Goal: Task Accomplishment & Management: Use online tool/utility

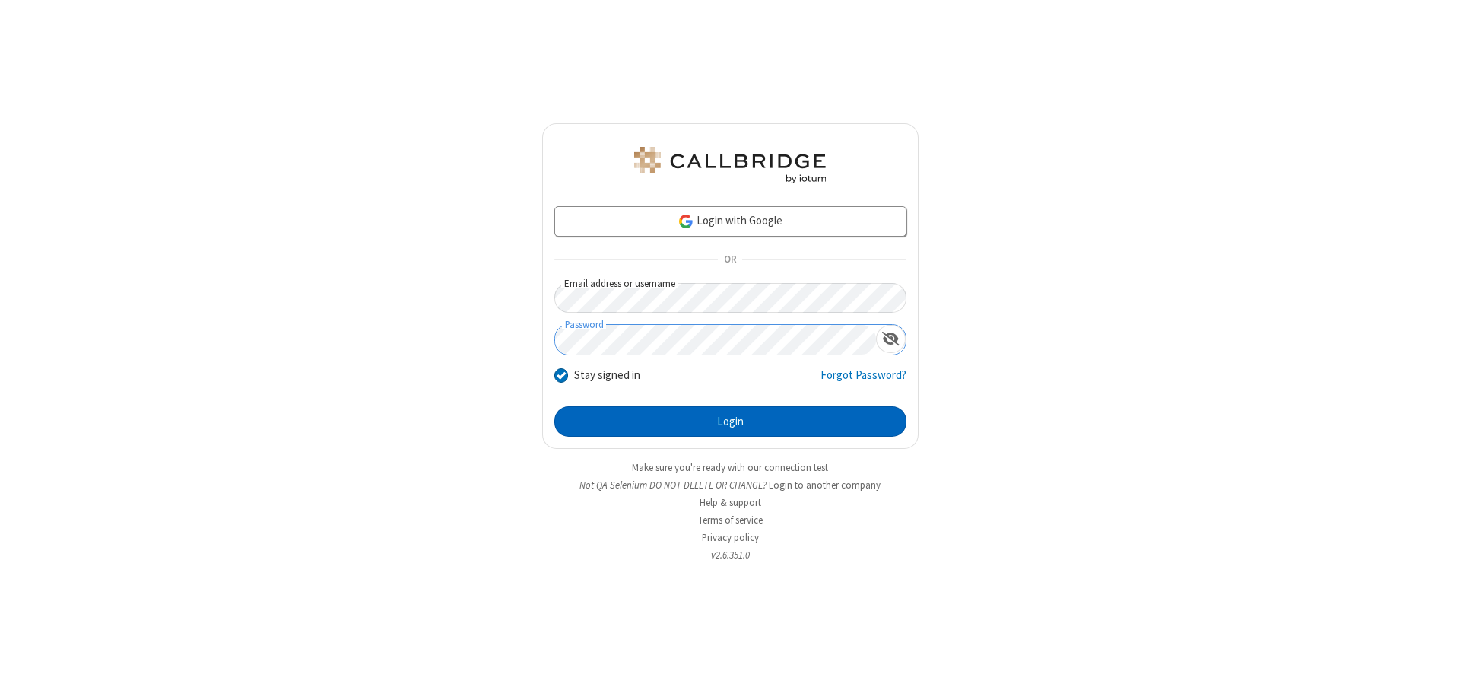
click at [730, 421] on button "Login" at bounding box center [730, 421] width 352 height 30
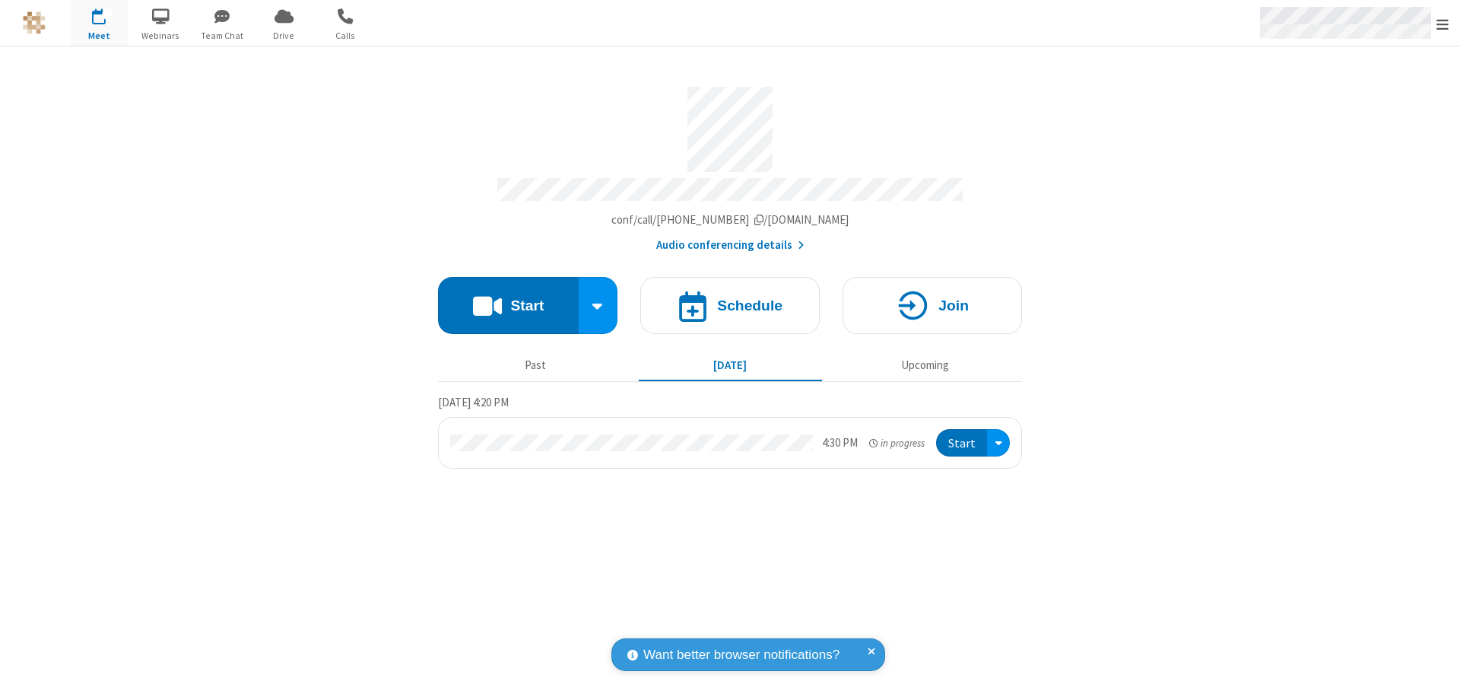
click at [1443, 24] on span "Open menu" at bounding box center [1443, 24] width 12 height 15
click at [284, 35] on span "Drive" at bounding box center [284, 36] width 57 height 14
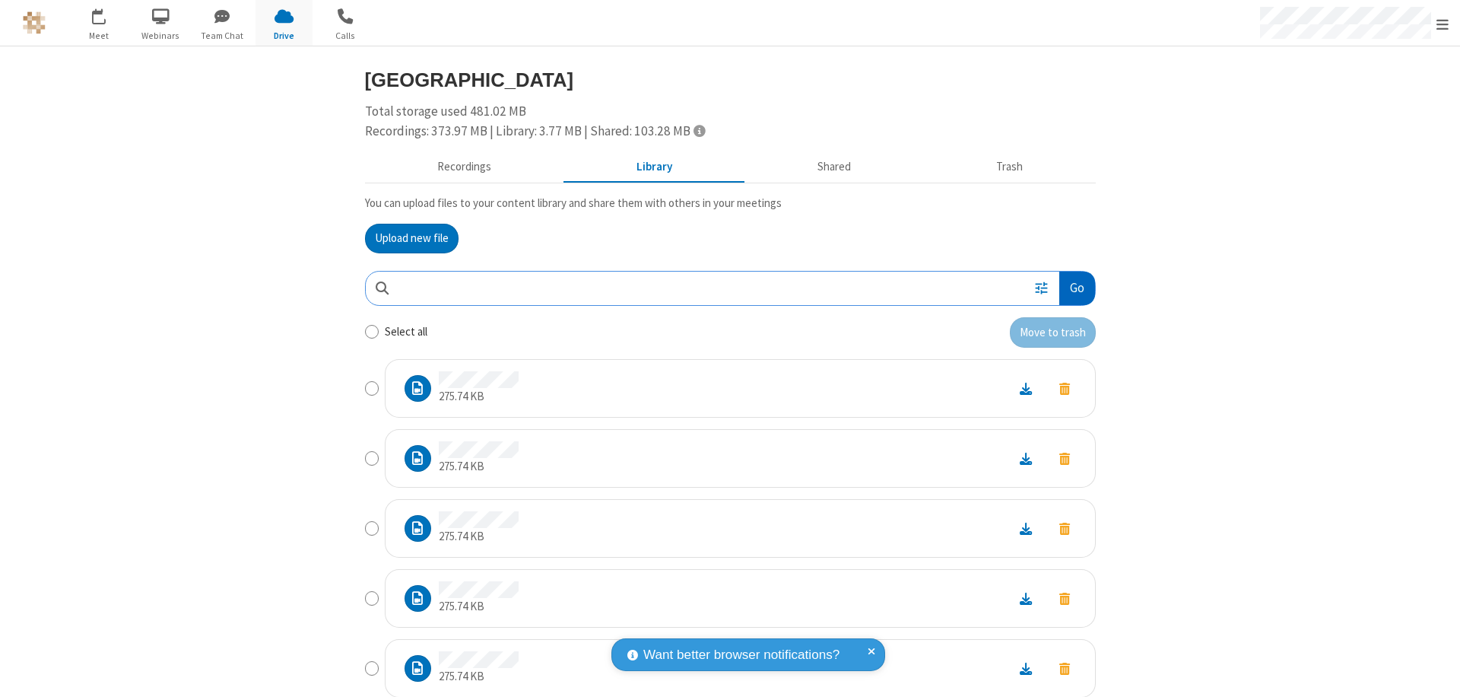
click at [1071, 287] on button "Go" at bounding box center [1076, 288] width 35 height 34
click at [405, 238] on button "Upload new file" at bounding box center [412, 239] width 94 height 30
